Goal: Navigation & Orientation: Find specific page/section

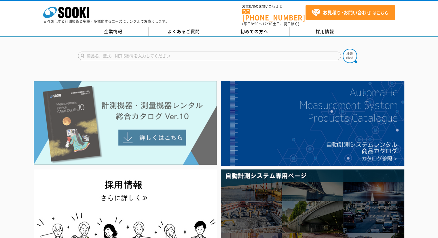
click at [136, 85] on img at bounding box center [125, 123] width 183 height 84
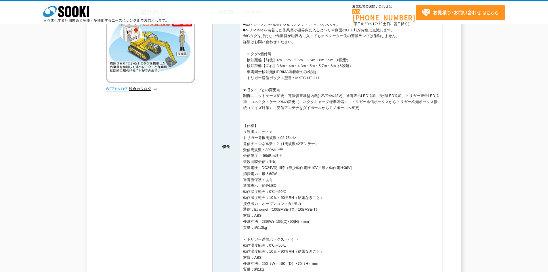
scroll to position [209, 0]
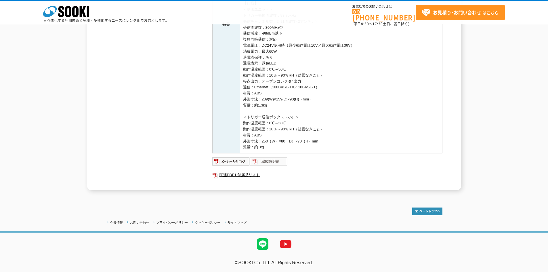
click at [269, 164] on img at bounding box center [269, 161] width 38 height 9
